Goal: Transaction & Acquisition: Purchase product/service

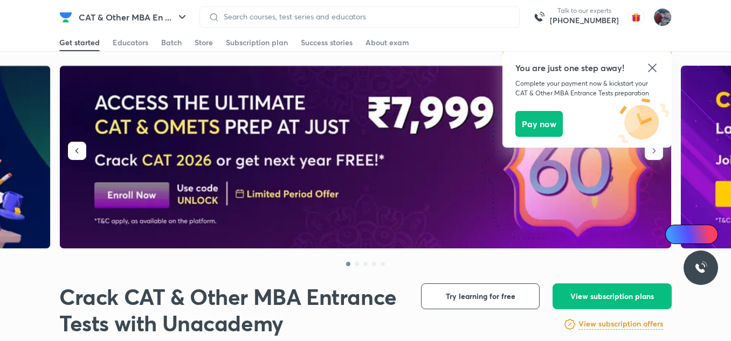
click at [651, 71] on icon at bounding box center [652, 67] width 13 height 13
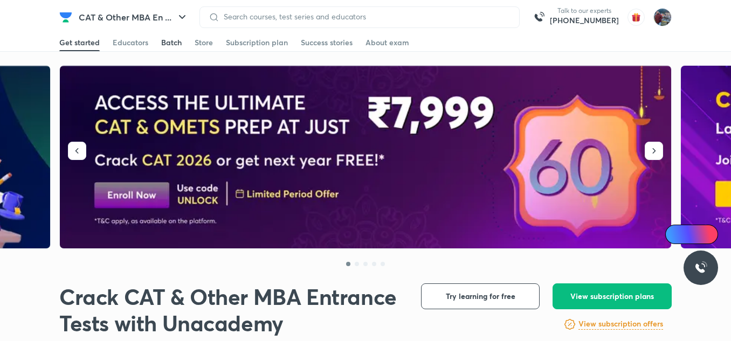
click at [168, 42] on div "Batch" at bounding box center [171, 42] width 20 height 11
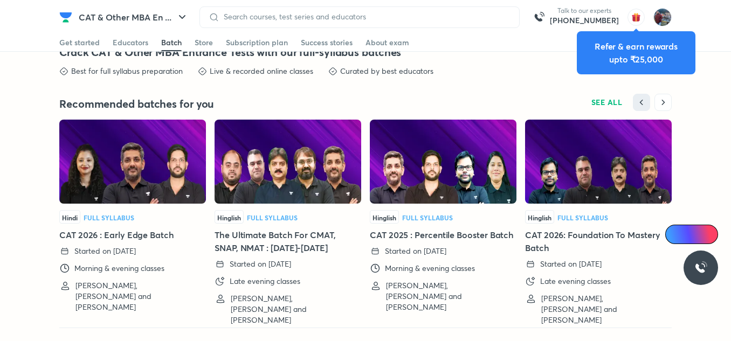
scroll to position [2402, 0]
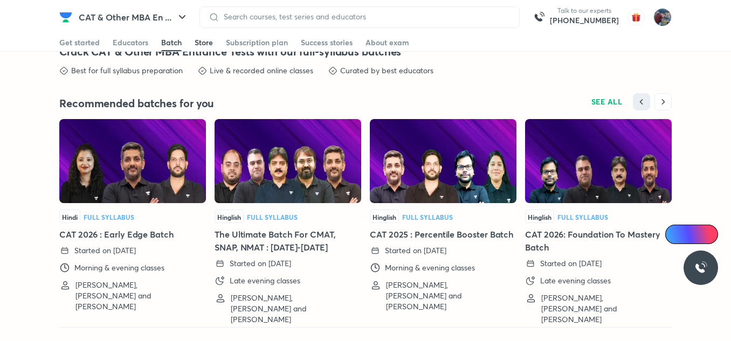
click at [196, 41] on div "Store" at bounding box center [204, 42] width 18 height 11
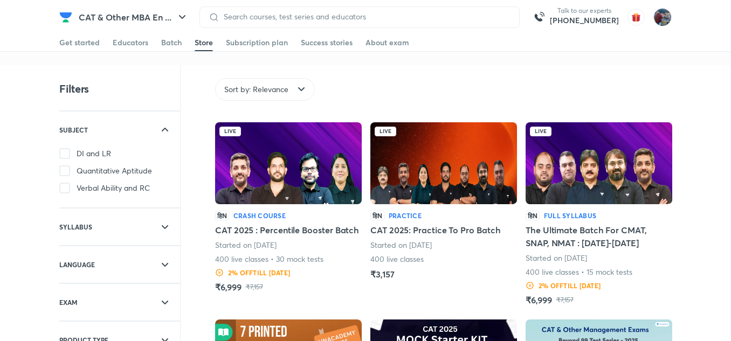
click at [561, 185] on img at bounding box center [598, 163] width 147 height 82
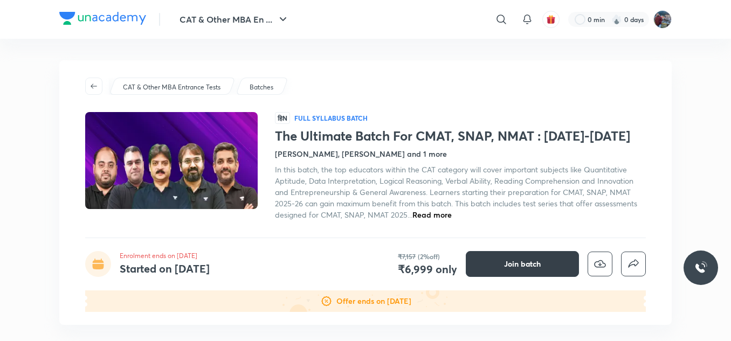
click at [497, 263] on button "Join batch" at bounding box center [522, 264] width 113 height 26
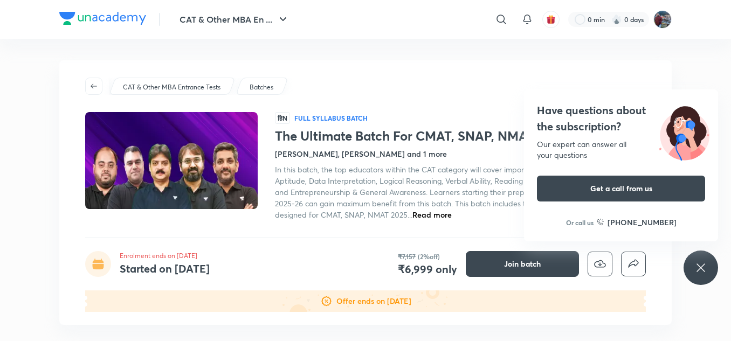
click at [699, 275] on div "Have questions about the subscription? Our expert can answer all your questions…" at bounding box center [700, 268] width 34 height 34
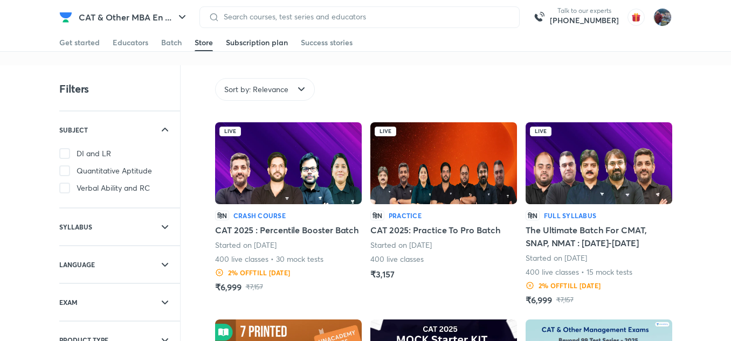
click at [248, 48] on link "Subscription plan" at bounding box center [257, 42] width 62 height 17
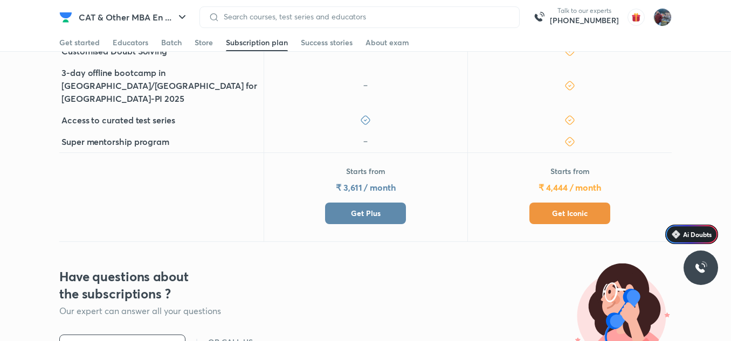
scroll to position [429, 0]
